Goal: Find contact information: Find contact information

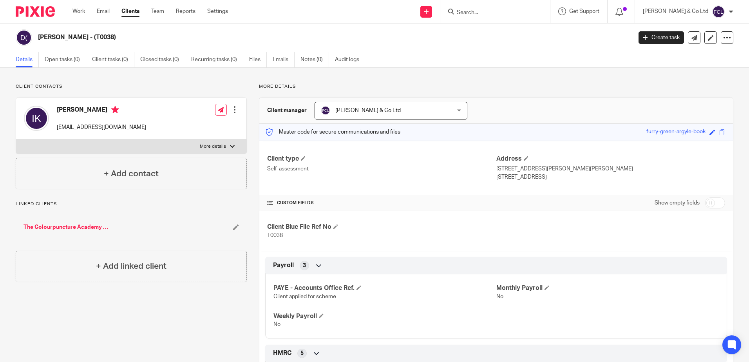
click at [488, 10] on input "Search" at bounding box center [491, 12] width 71 height 7
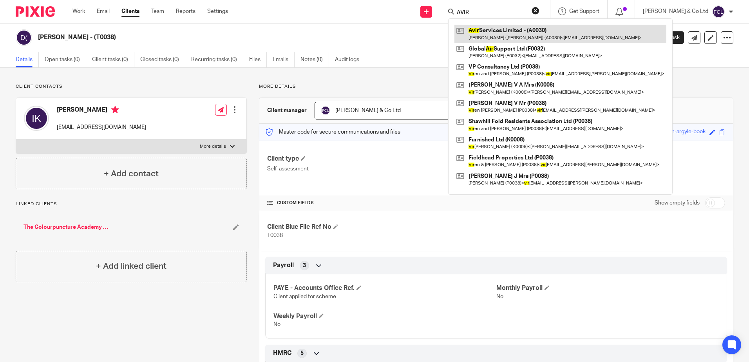
type input "AVIR"
click at [541, 40] on link at bounding box center [560, 34] width 212 height 18
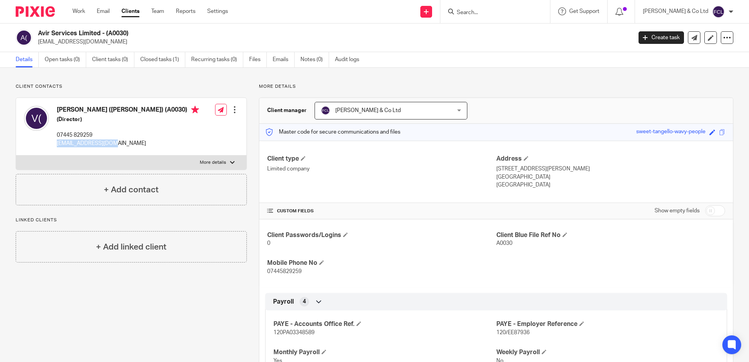
drag, startPoint x: 108, startPoint y: 143, endPoint x: 57, endPoint y: 147, distance: 51.1
click at [57, 147] on p "[EMAIL_ADDRESS][DOMAIN_NAME]" at bounding box center [128, 143] width 142 height 8
copy p "[EMAIL_ADDRESS][DOMAIN_NAME]"
